Goal: Task Accomplishment & Management: Complete application form

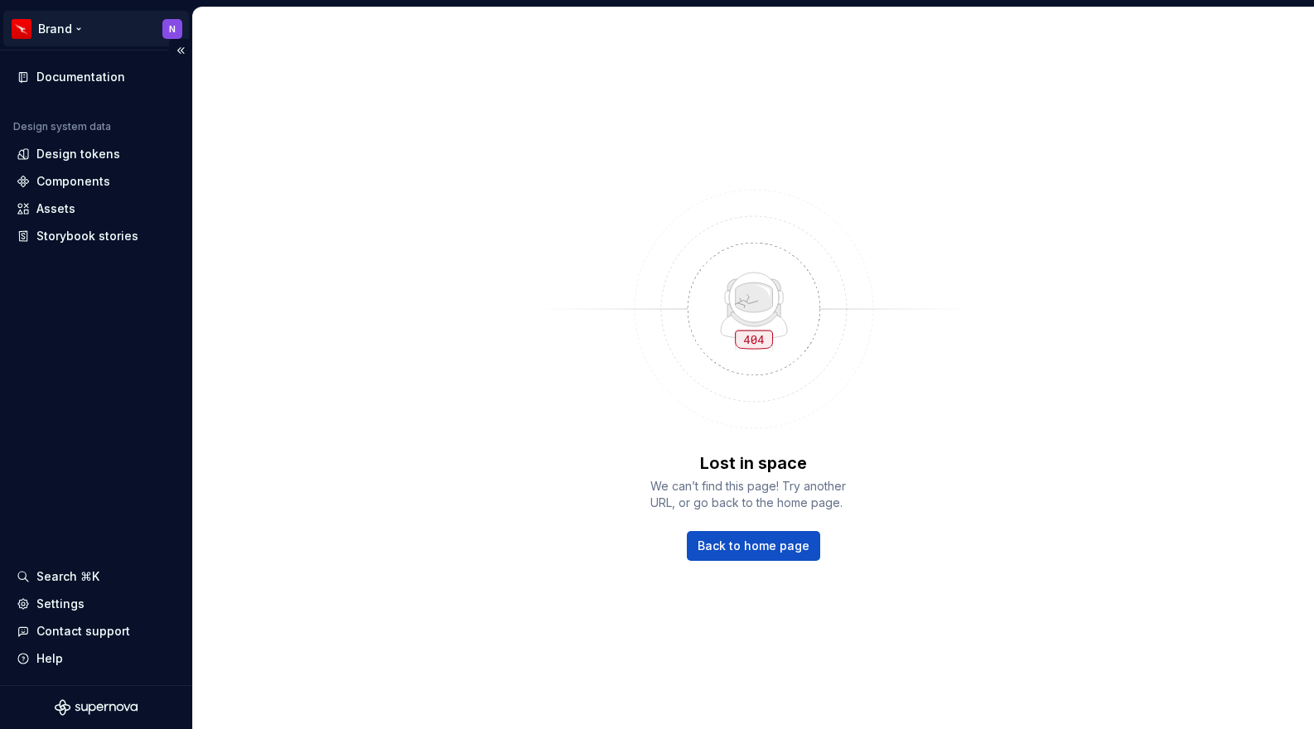
click at [80, 31] on html "Brand N Documentation Design system data Design tokens Components Assets Storyb…" at bounding box center [657, 364] width 1314 height 729
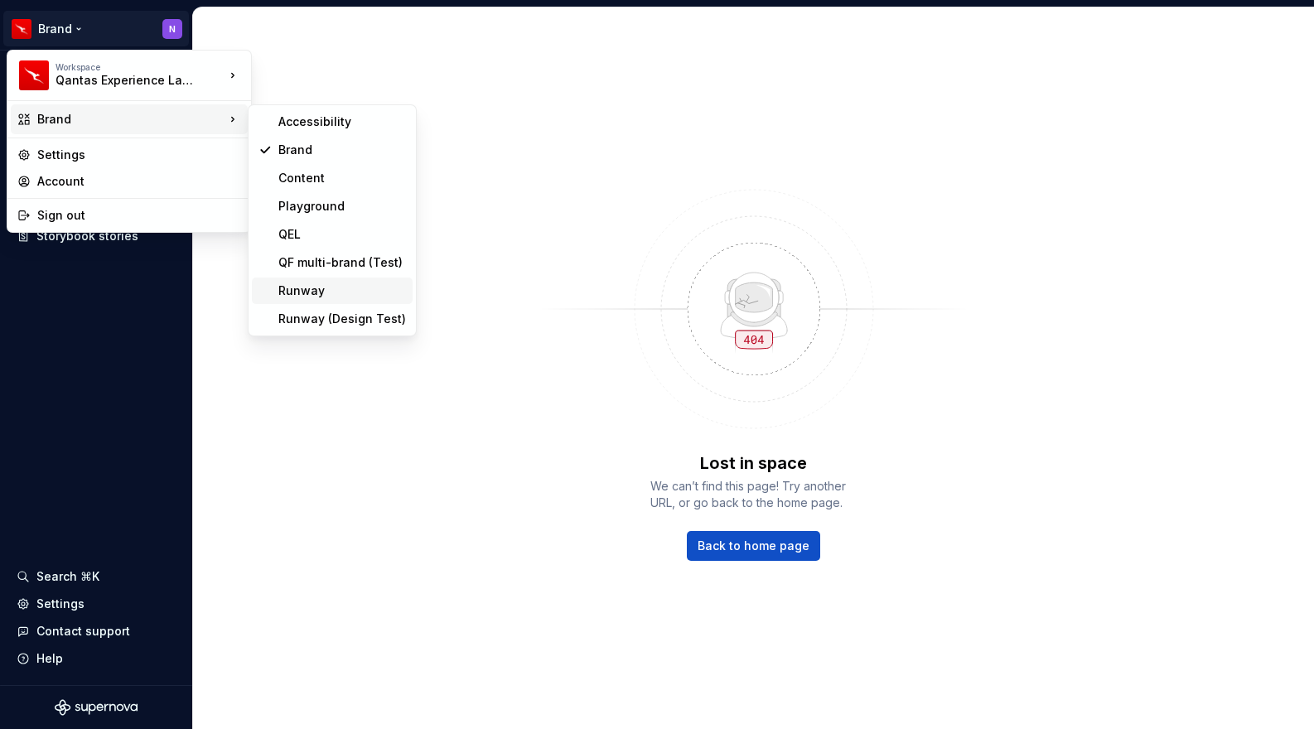
click at [300, 290] on div "Runway" at bounding box center [342, 291] width 128 height 17
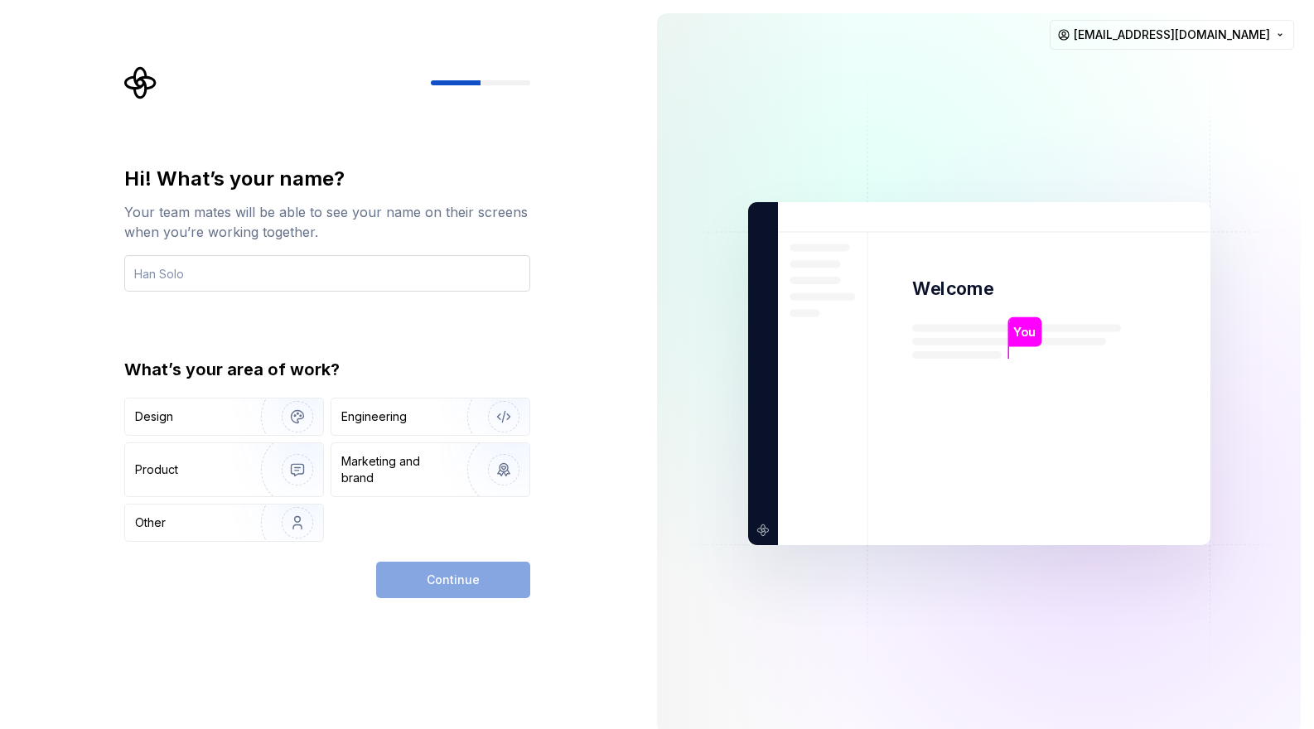
click at [374, 258] on input "text" at bounding box center [327, 273] width 406 height 36
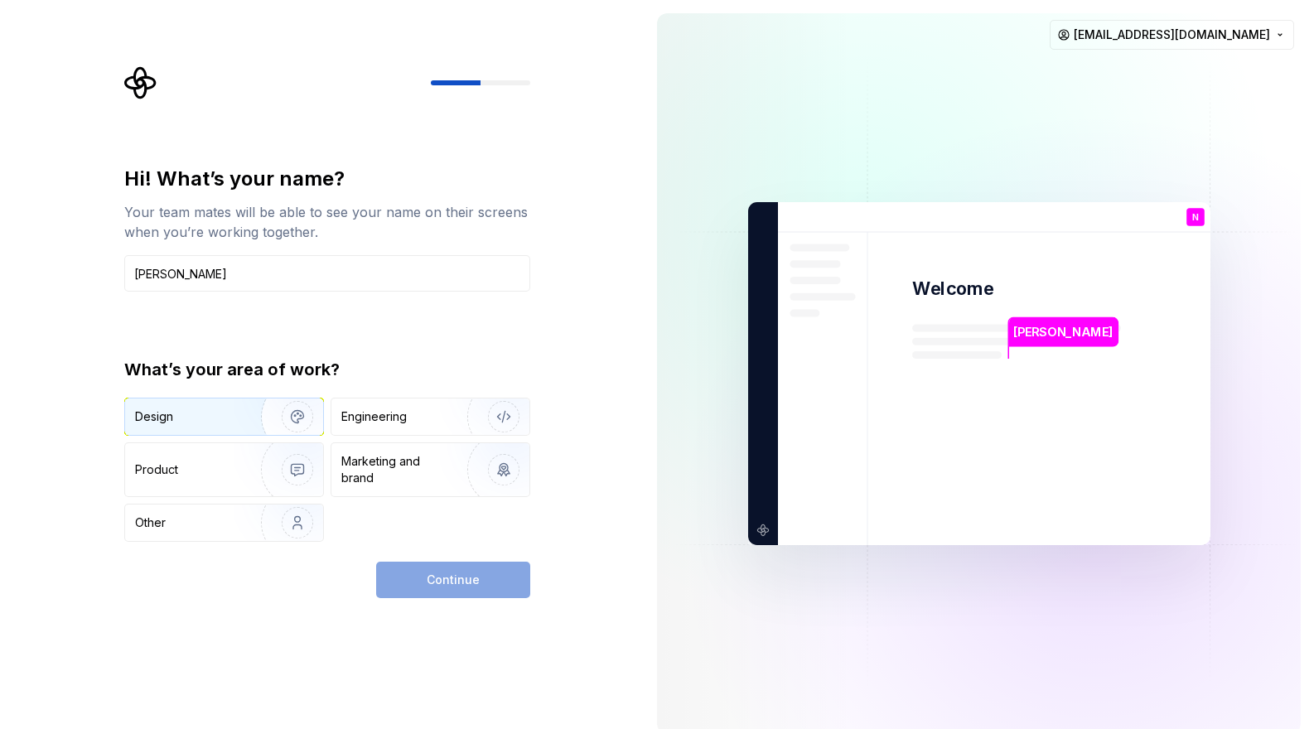
type input "[PERSON_NAME]"
click at [225, 402] on div "Design" at bounding box center [224, 417] width 198 height 36
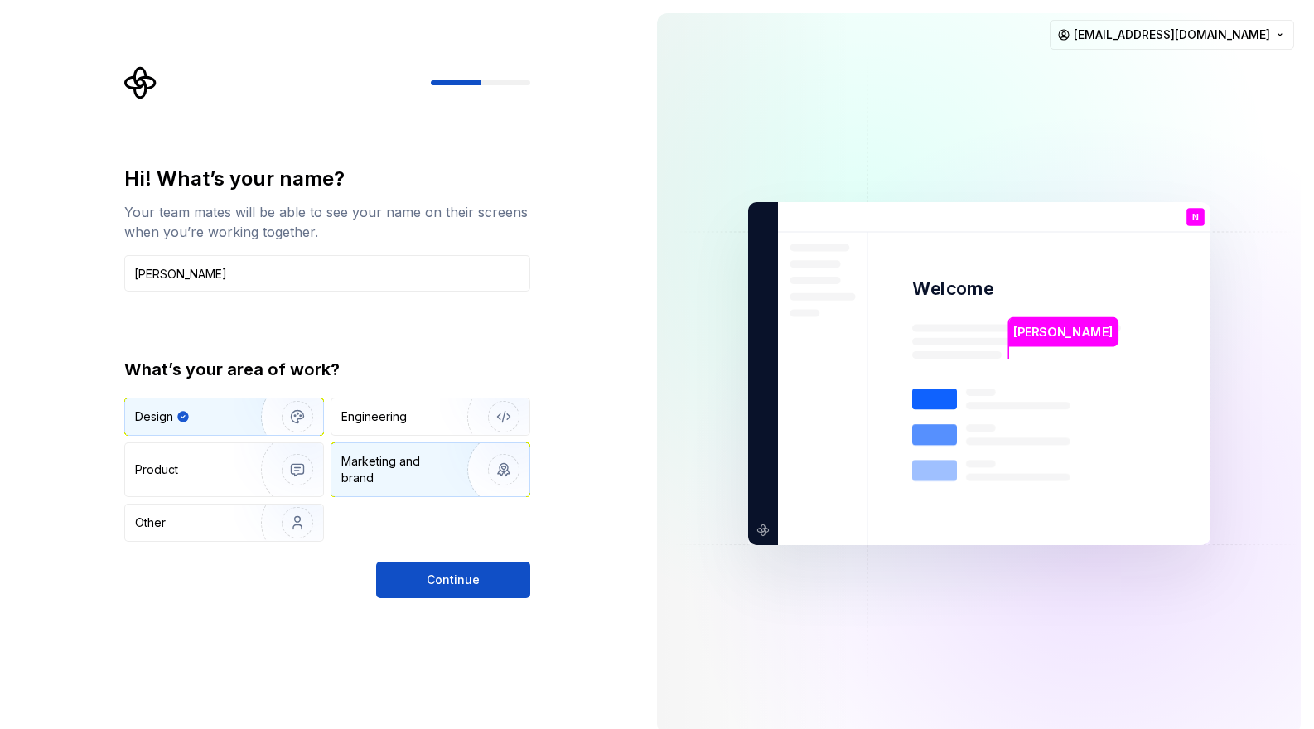
click at [505, 471] on img "button" at bounding box center [493, 469] width 106 height 111
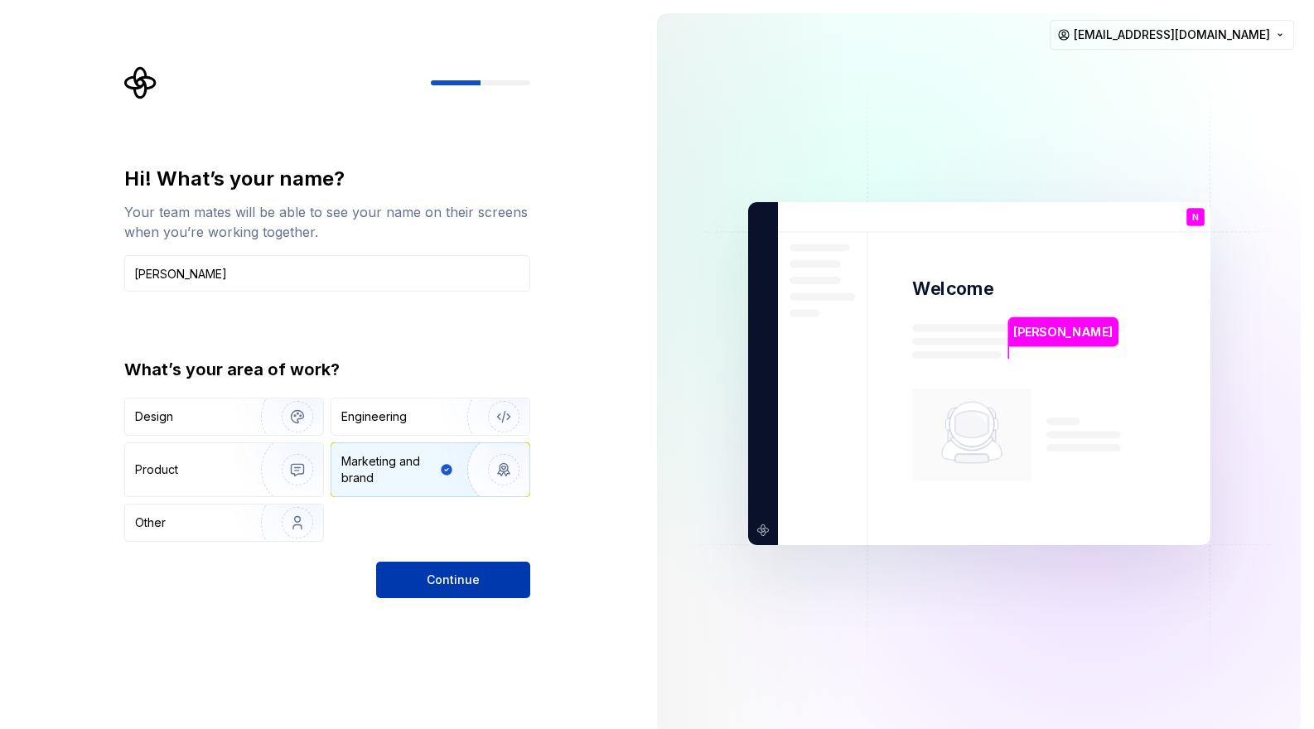
click at [474, 582] on span "Continue" at bounding box center [453, 580] width 53 height 17
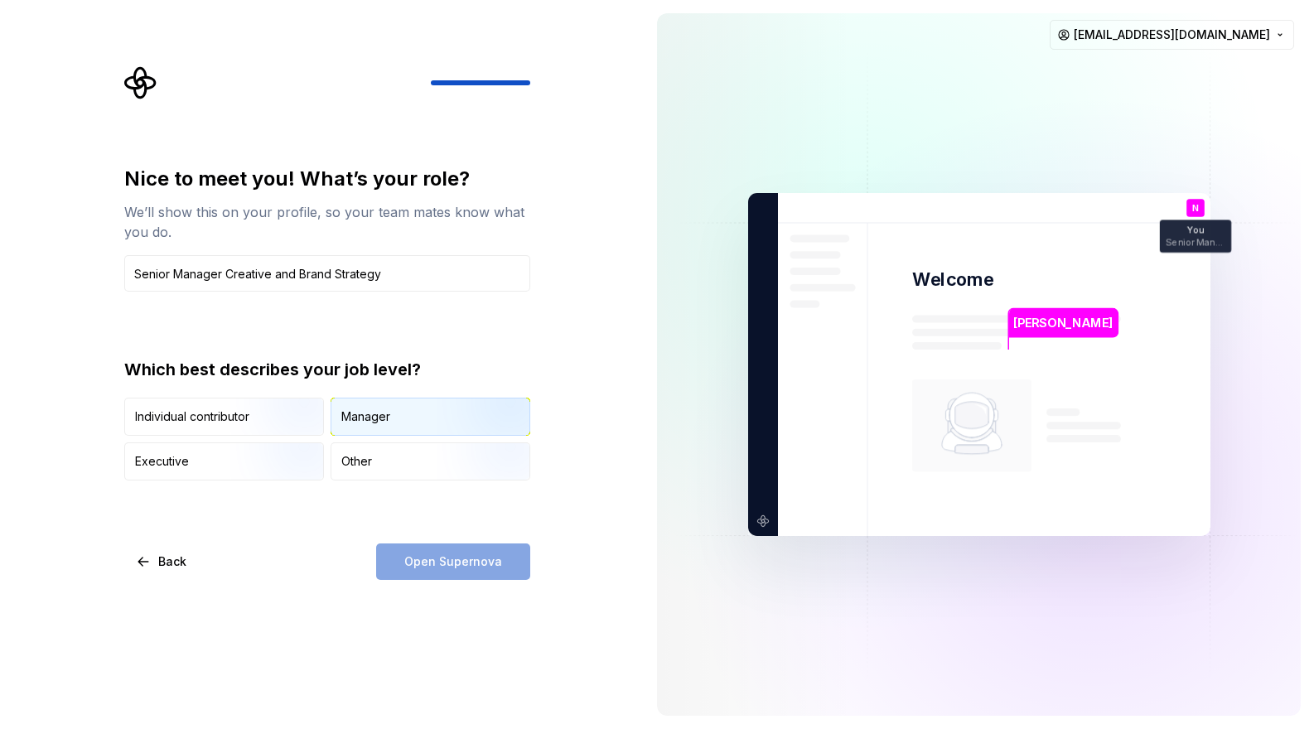
type input "Senior Manager Creative and Brand Strategy"
click at [408, 418] on div "Manager" at bounding box center [430, 417] width 198 height 36
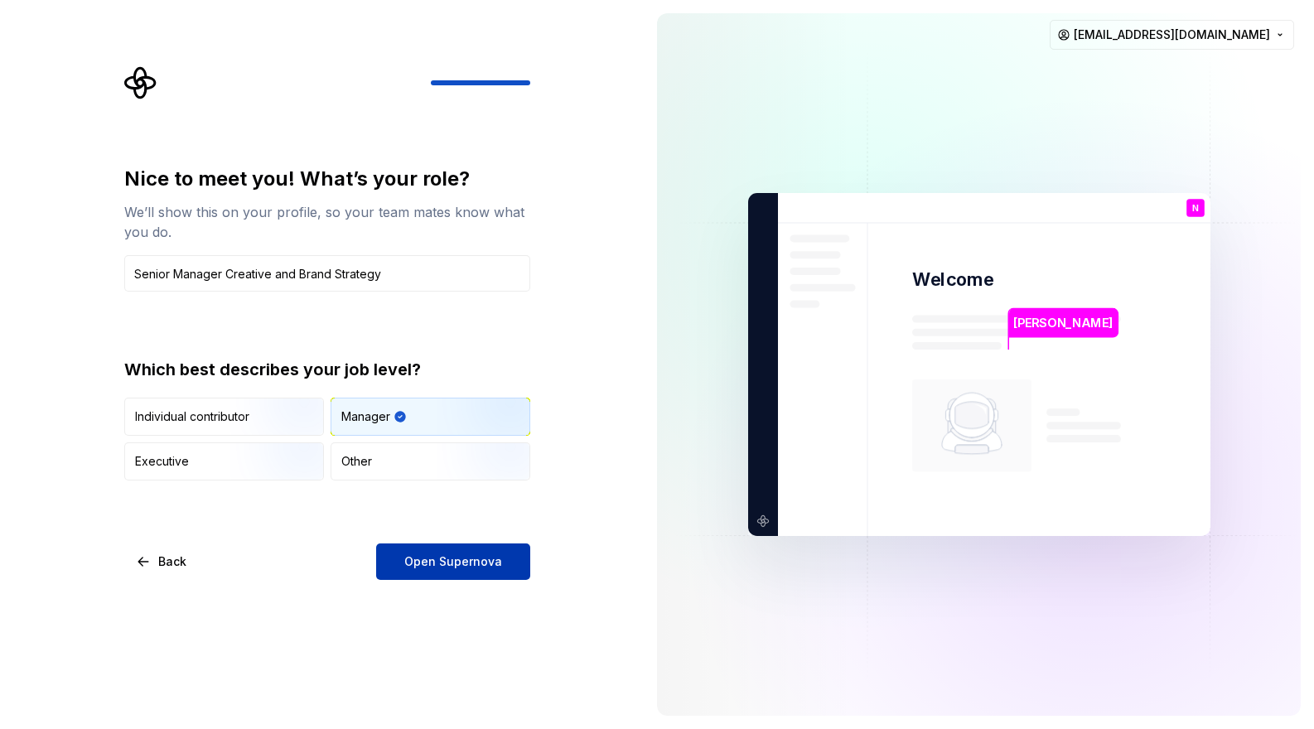
click at [447, 565] on span "Open Supernova" at bounding box center [453, 561] width 98 height 17
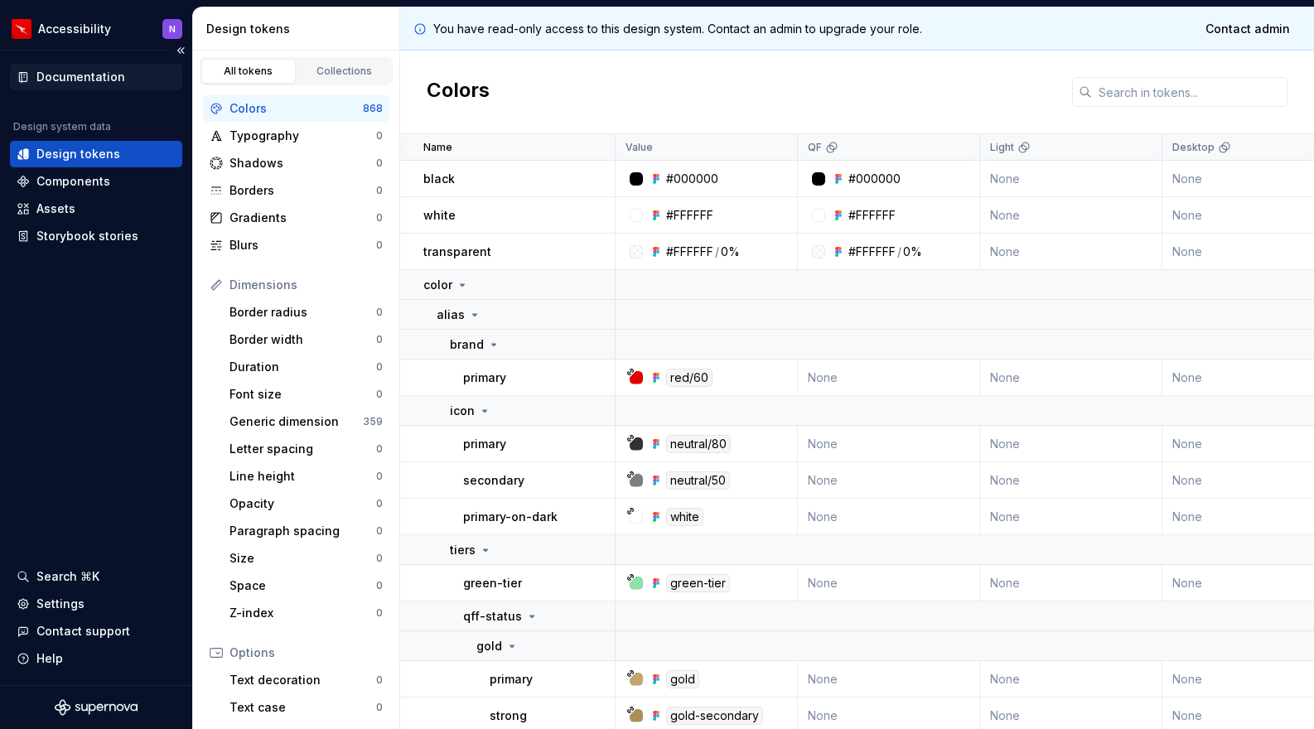
click at [75, 77] on div "Documentation" at bounding box center [80, 77] width 89 height 17
